Goal: Use online tool/utility

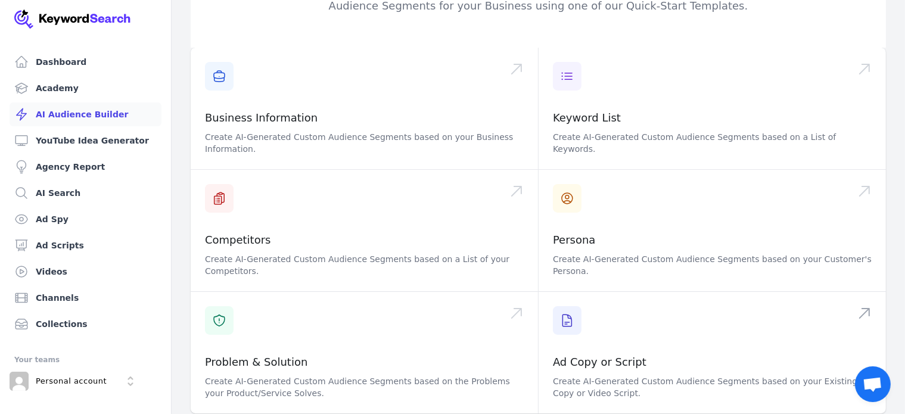
scroll to position [119, 0]
